Goal: Information Seeking & Learning: Learn about a topic

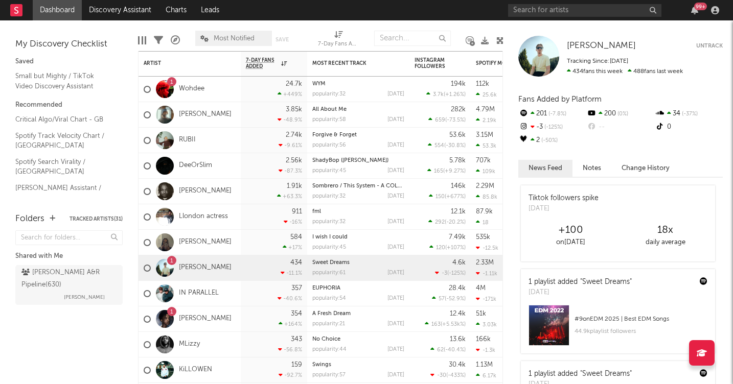
click at [117, 29] on div "My Discovery Checklist Saved Small but Mighty / TikTok Video Discovery Assistan…" at bounding box center [69, 111] width 138 height 182
click at [187, 27] on div "Edit Columns Filters A&R Pipeline Most Notified Save Save as 7-Day Fans Added (…" at bounding box center [321, 35] width 366 height 31
drag, startPoint x: 498, startPoint y: 163, endPoint x: 446, endPoint y: 113, distance: 72.7
click at [446, 113] on div "Artist Notifications 7-Day Fans Added WoW % Change Most Recent Track Popularity…" at bounding box center [320, 217] width 365 height 333
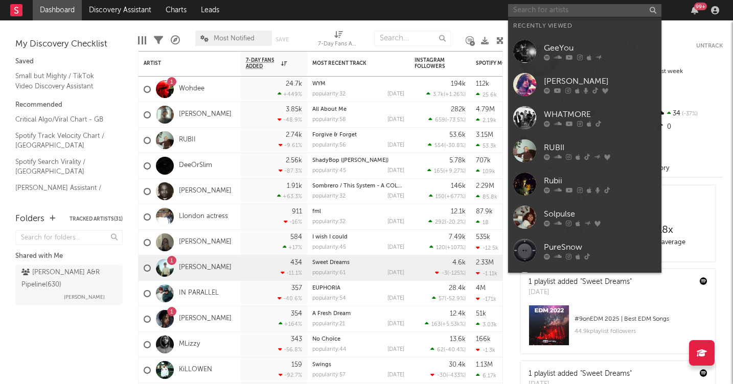
click at [542, 11] on input "text" at bounding box center [584, 10] width 153 height 13
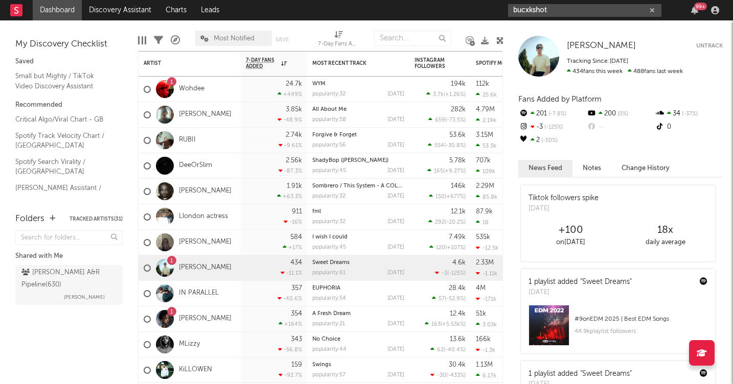
click at [530, 11] on input "bucxkshot" at bounding box center [584, 10] width 153 height 13
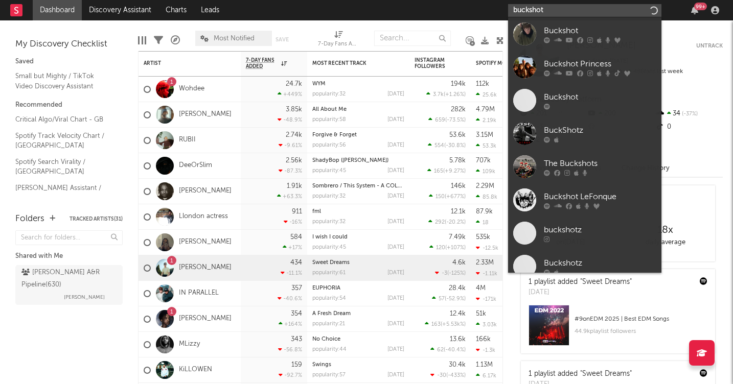
type input "buckshot"
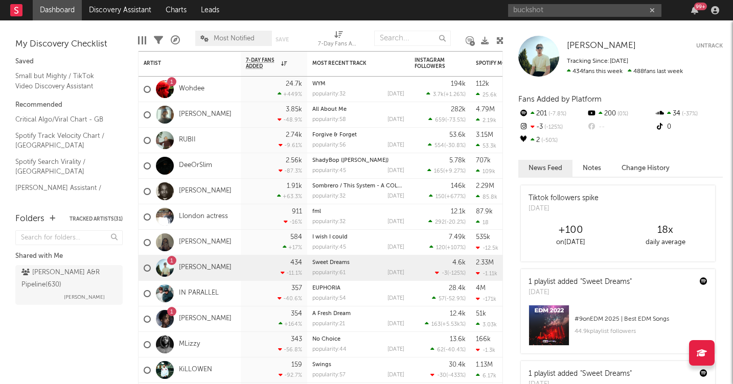
click at [77, 324] on div "Folders Tracked Artists ( 31 ) Shared with Me [PERSON_NAME] A&R Pipeline ( 630 …" at bounding box center [69, 293] width 138 height 182
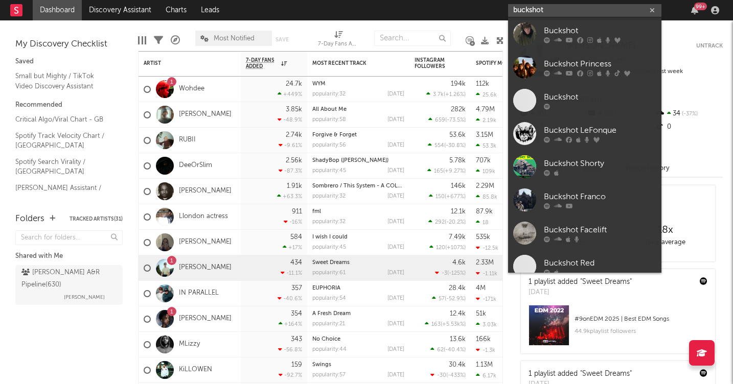
click at [581, 12] on input "buckshot" at bounding box center [584, 10] width 153 height 13
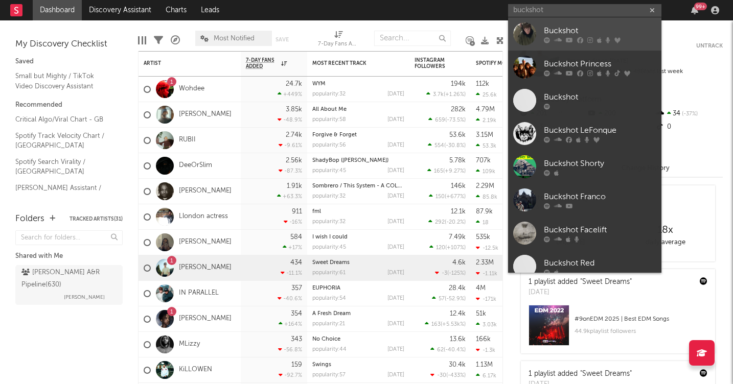
click at [563, 29] on div "Buckshot" at bounding box center [600, 31] width 112 height 12
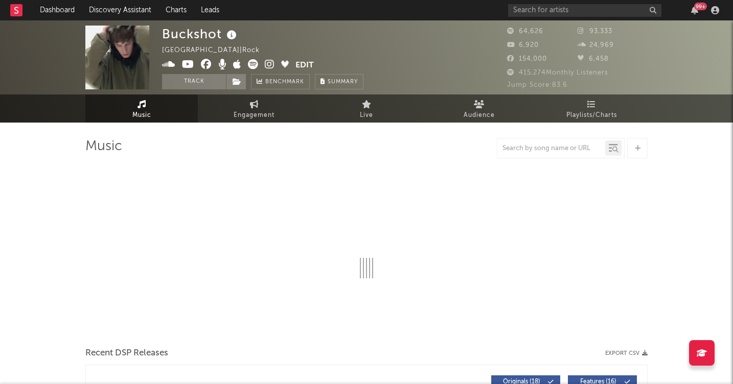
select select "6m"
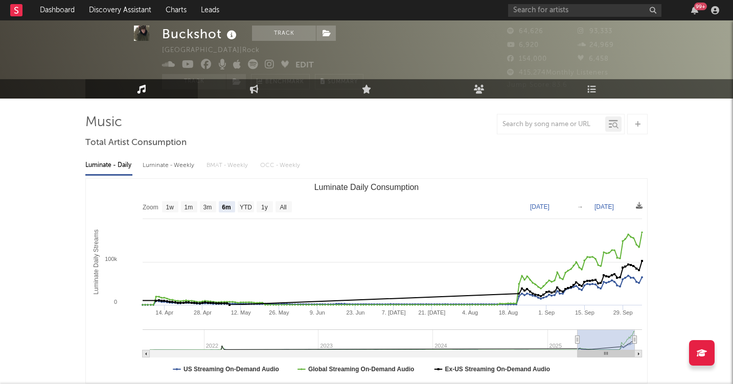
scroll to position [20, 0]
